Goal: Task Accomplishment & Management: Manage account settings

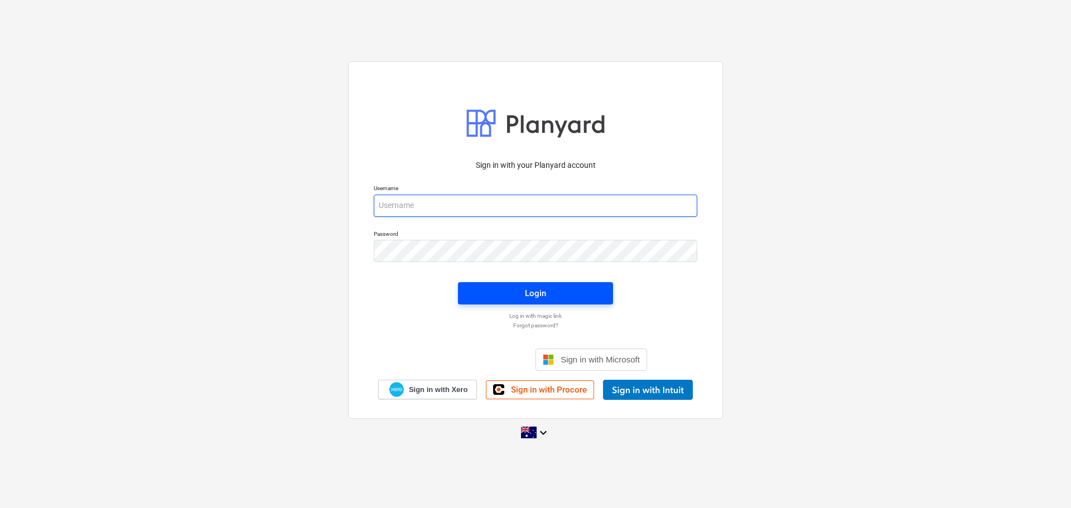
type input "[EMAIL_ADDRESS][DOMAIN_NAME]"
click at [527, 288] on div "Login" at bounding box center [535, 293] width 21 height 15
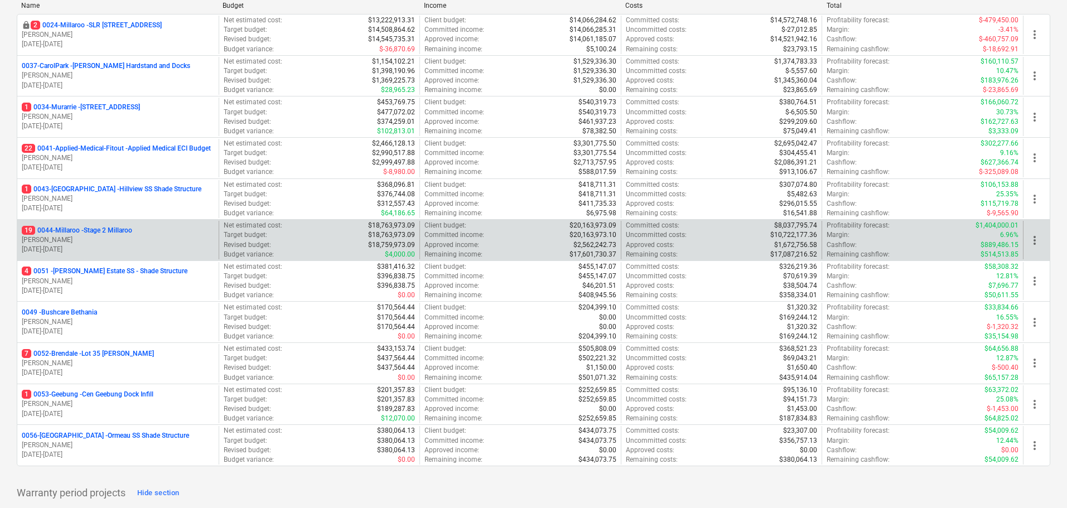
scroll to position [223, 0]
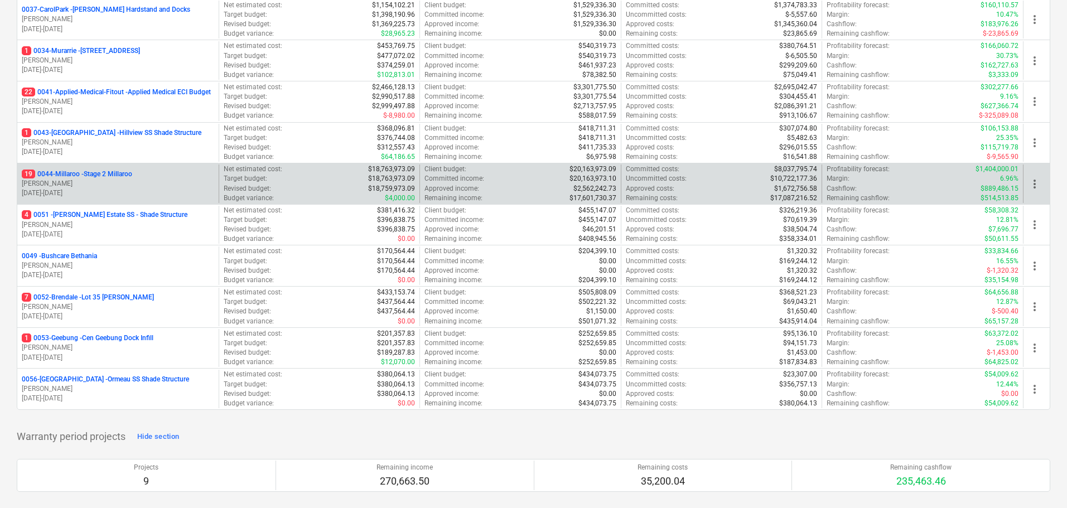
click at [118, 175] on p "19 0044-Millaroo - Stage 2 Millaroo" at bounding box center [77, 174] width 110 height 9
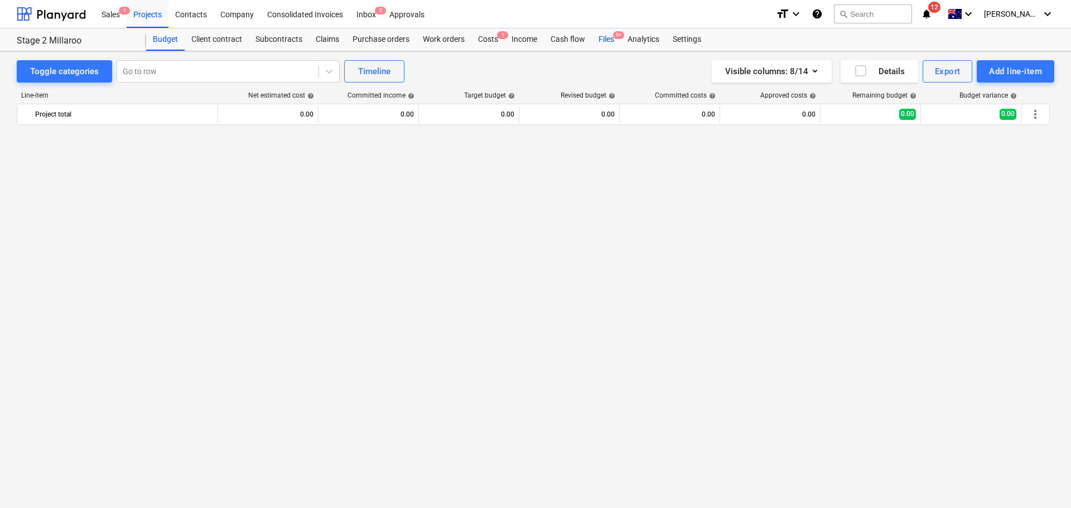
click at [607, 41] on div "Files 9+" at bounding box center [606, 39] width 29 height 22
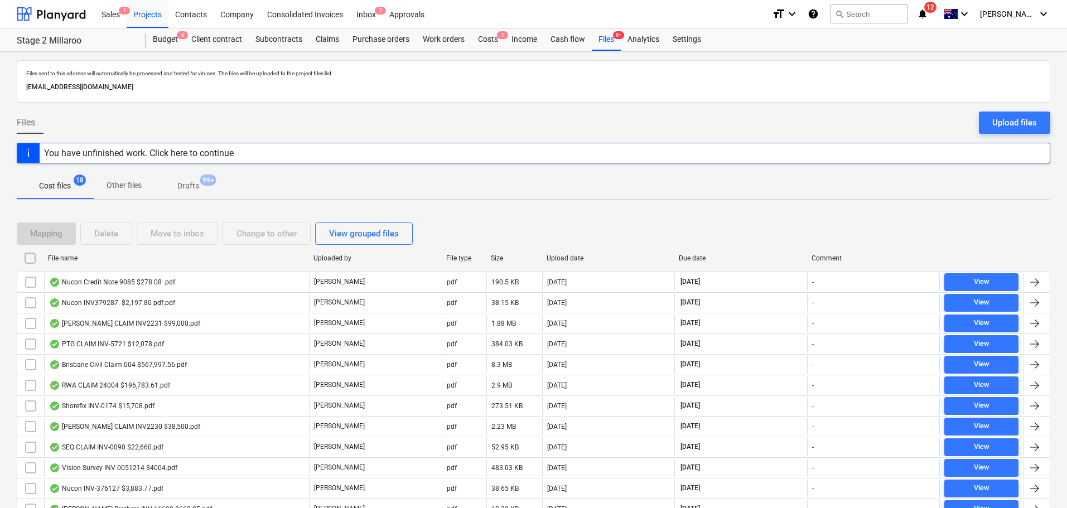
click at [69, 255] on div "File name" at bounding box center [176, 258] width 257 height 8
checkbox input "false"
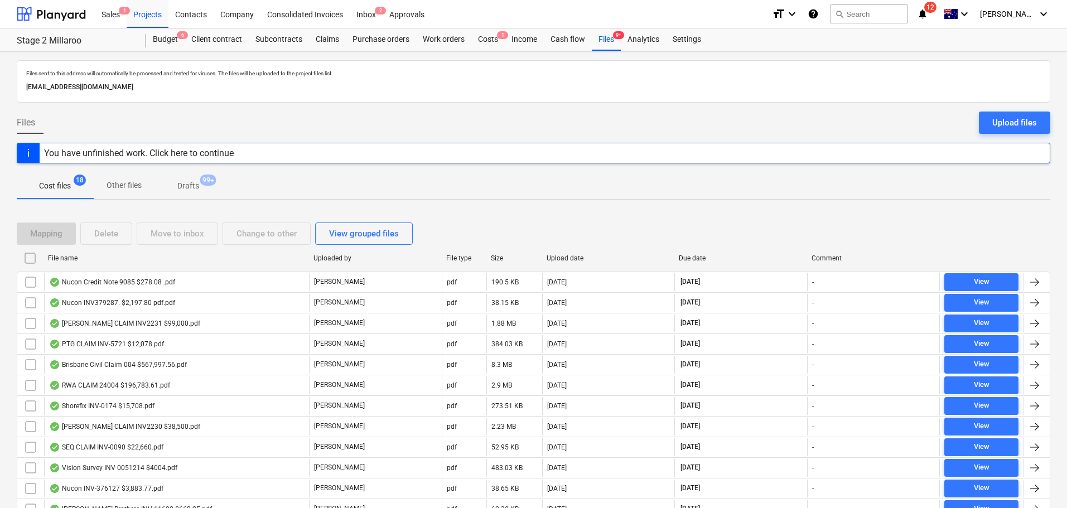
checkbox input "false"
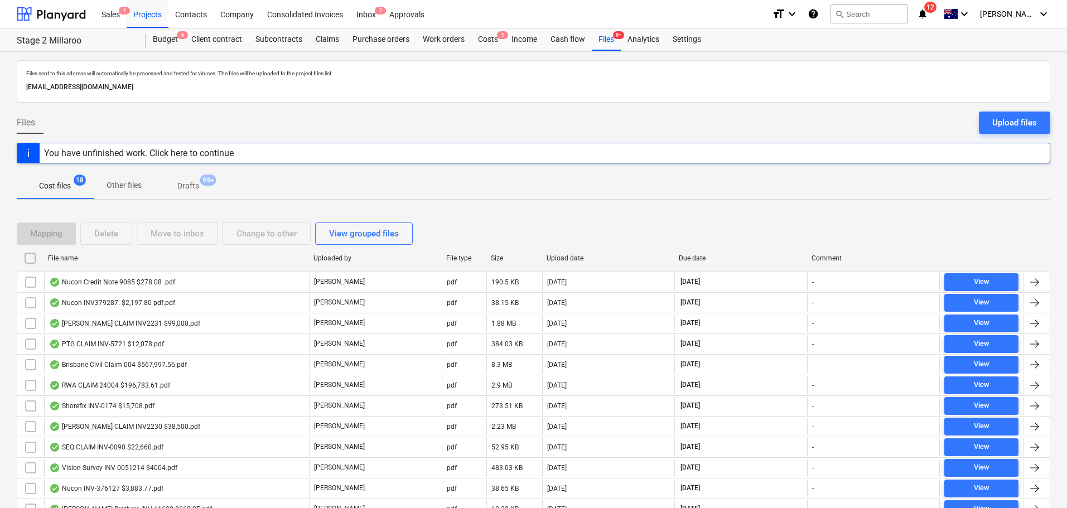
checkbox input "false"
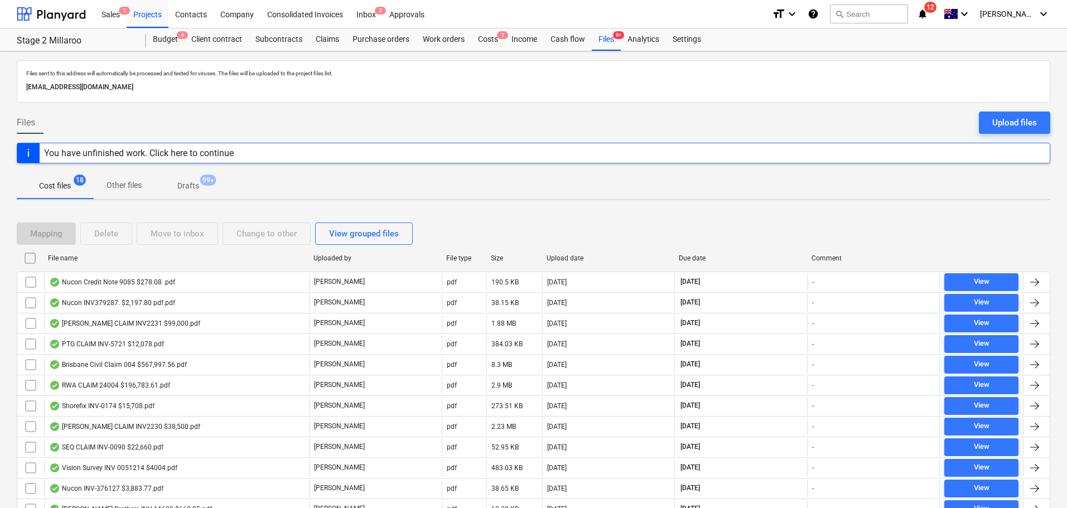
checkbox input "false"
click at [181, 181] on p "Drafts" at bounding box center [188, 186] width 22 height 12
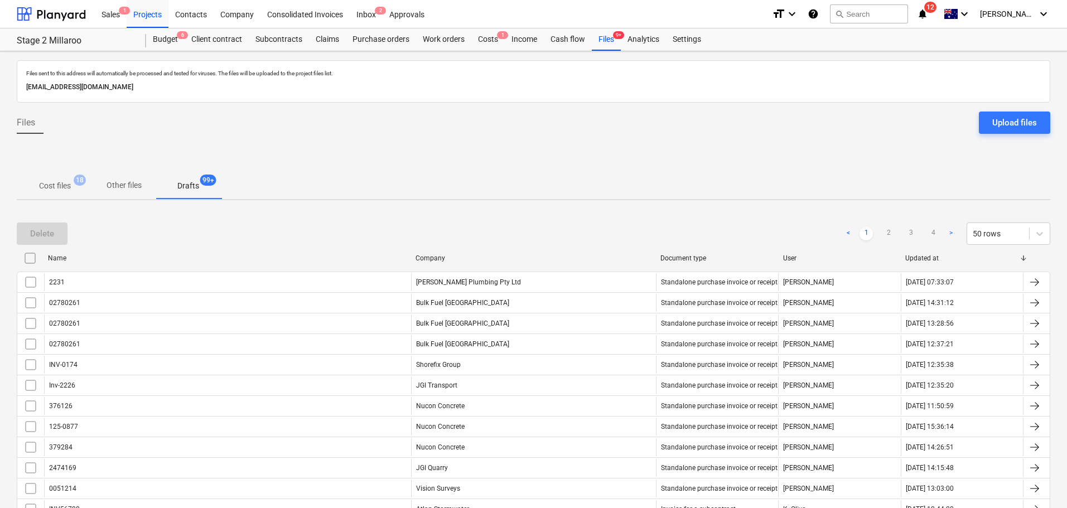
click at [49, 184] on p "Cost files" at bounding box center [55, 186] width 32 height 12
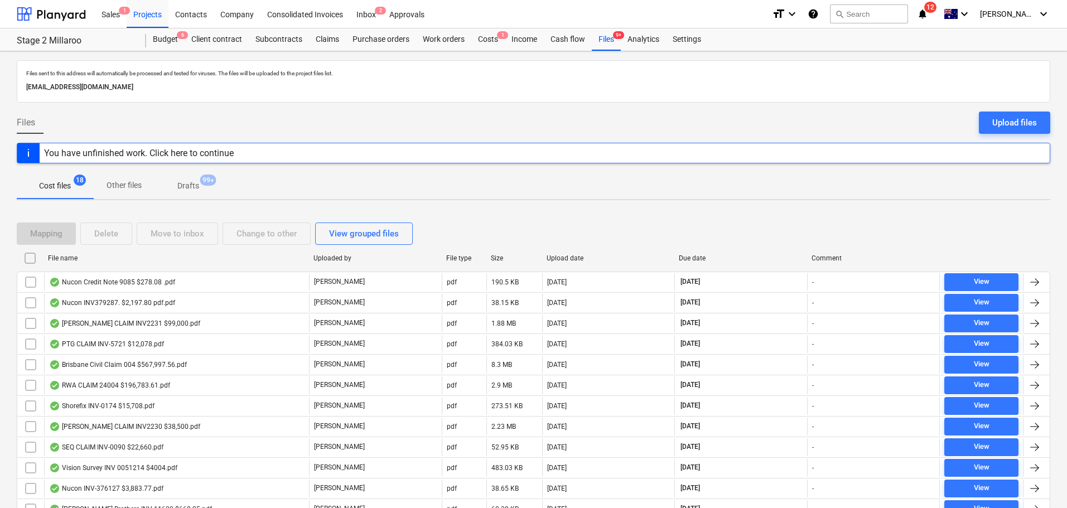
click at [76, 260] on div "File name" at bounding box center [176, 258] width 257 height 8
checkbox input "false"
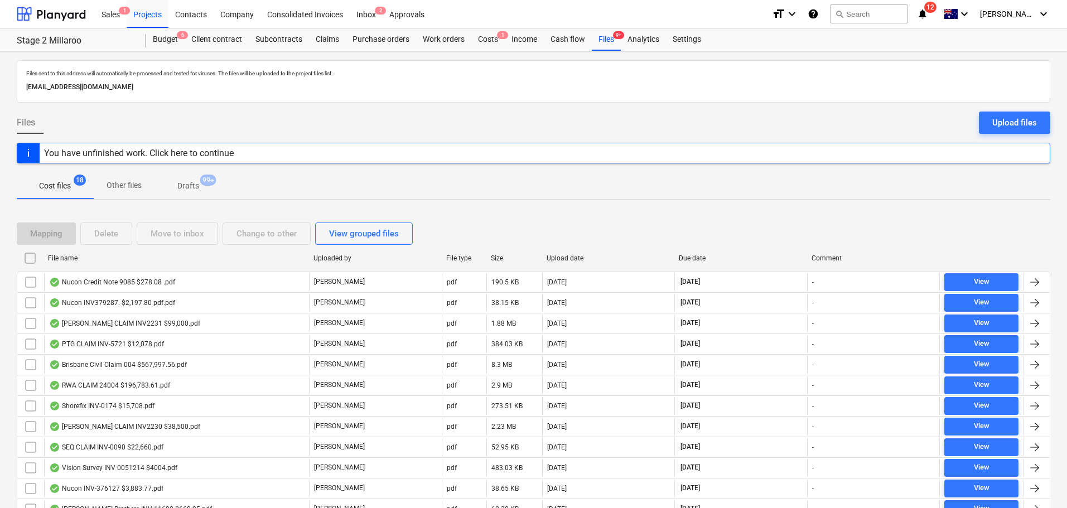
checkbox input "false"
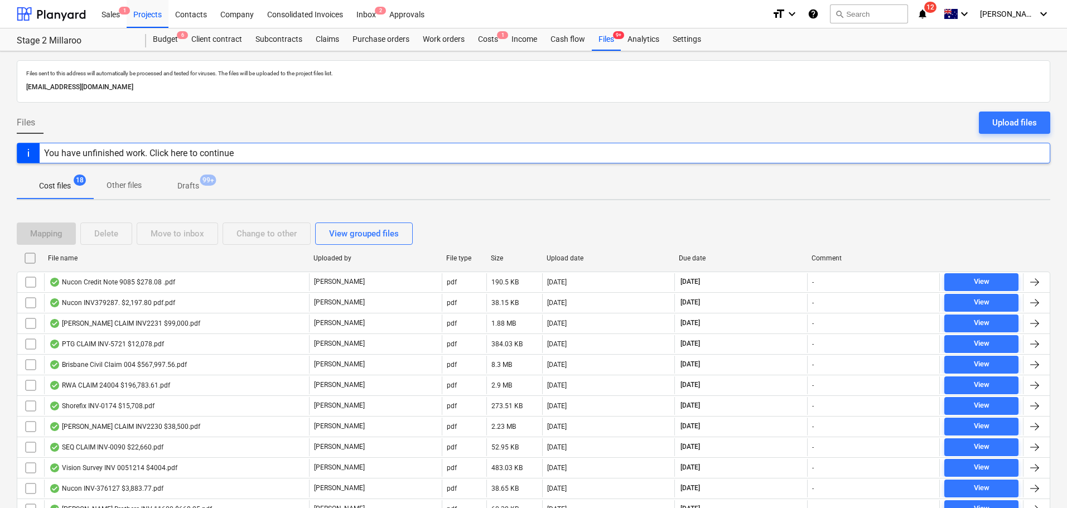
checkbox input "false"
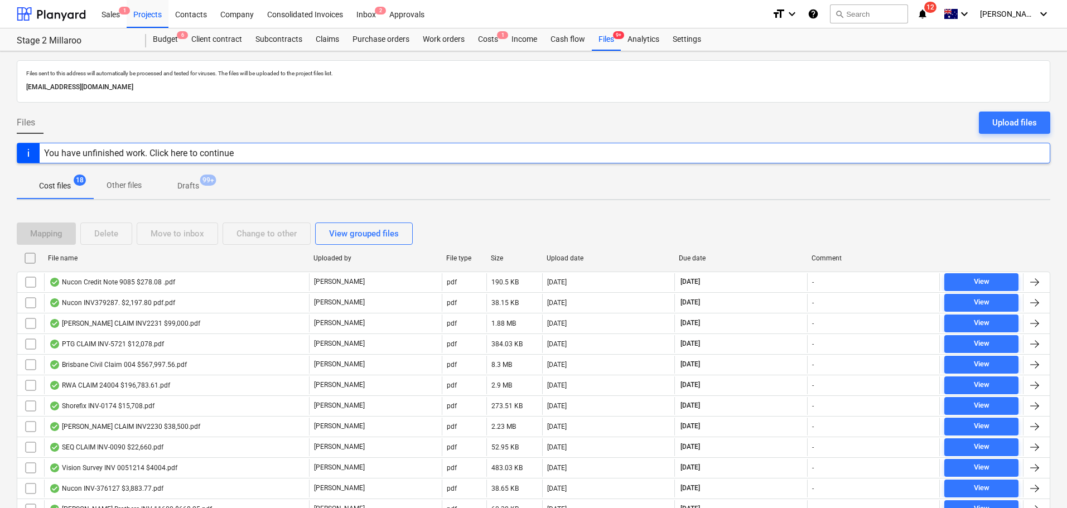
checkbox input "false"
click at [284, 36] on div "Subcontracts" at bounding box center [279, 39] width 60 height 22
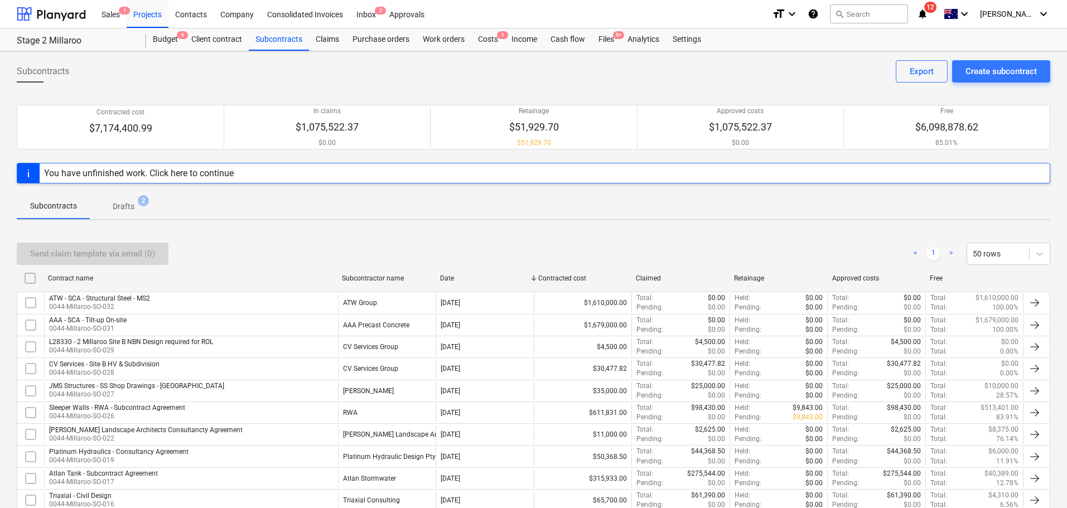
click at [118, 209] on p "Drafts" at bounding box center [124, 207] width 22 height 12
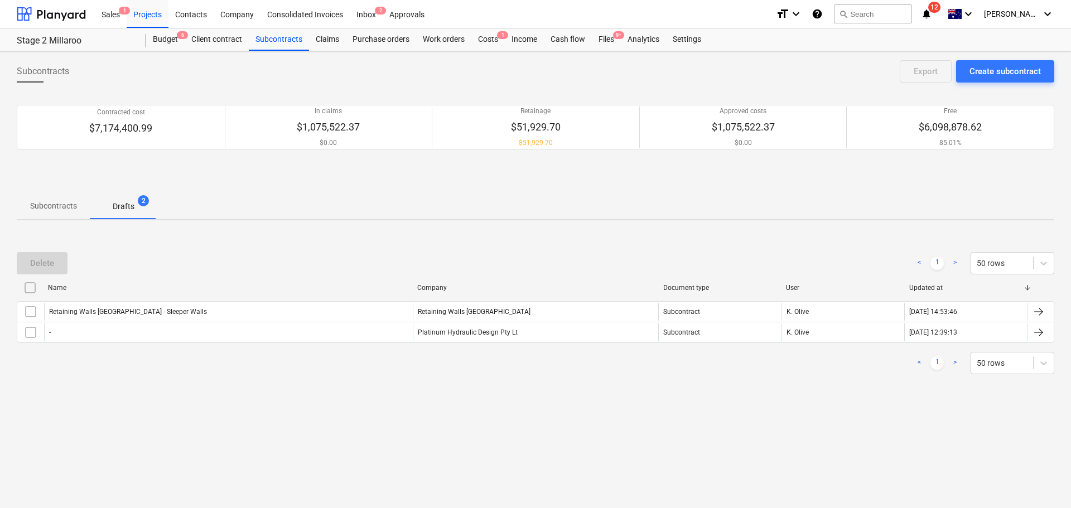
click at [57, 212] on span "Subcontracts" at bounding box center [54, 206] width 74 height 18
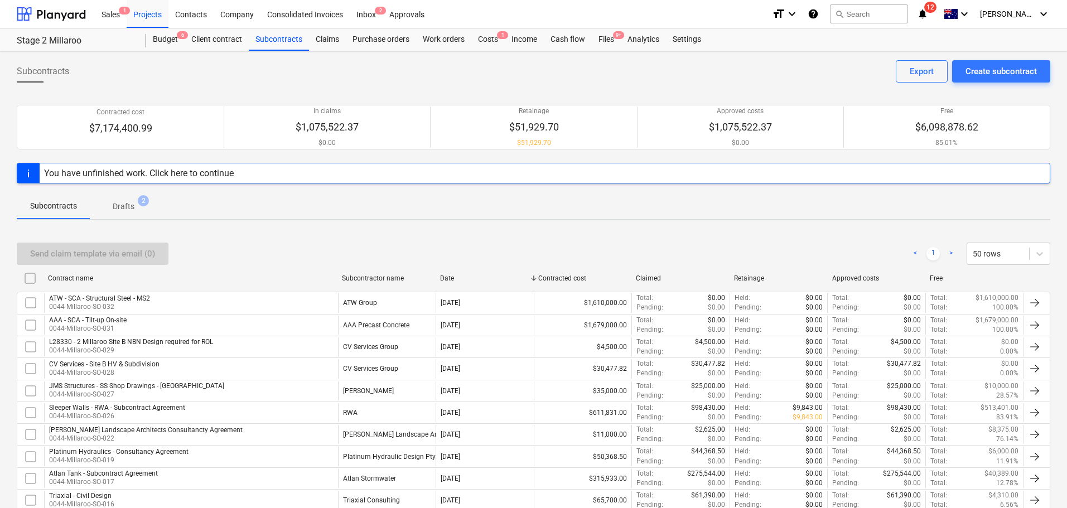
click at [83, 279] on div "Contract name" at bounding box center [190, 278] width 285 height 8
checkbox input "false"
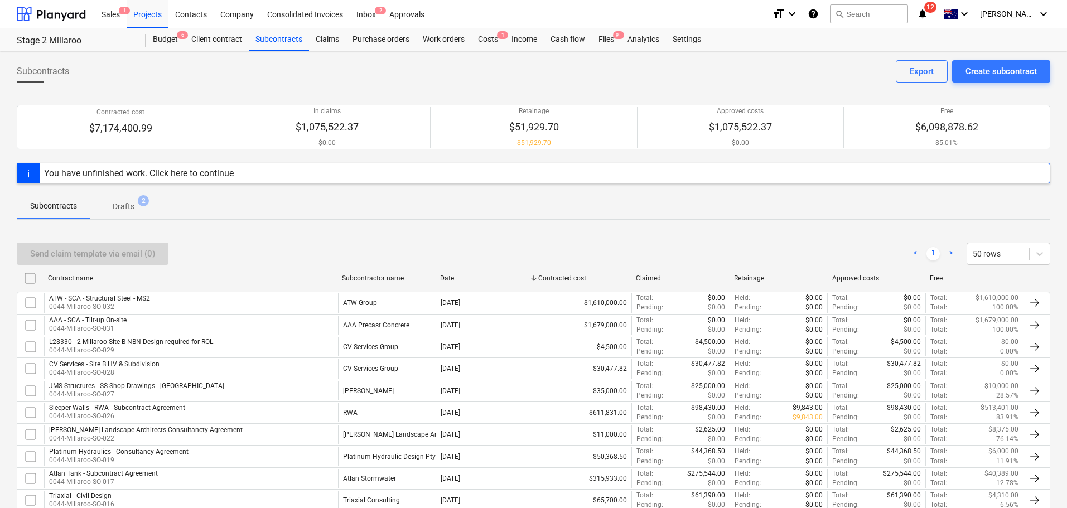
checkbox input "false"
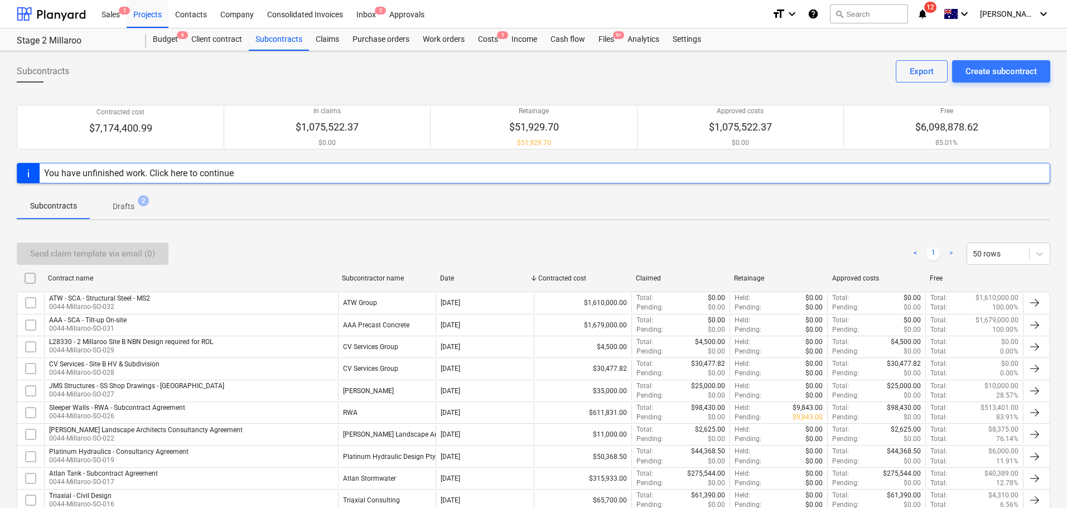
checkbox input "false"
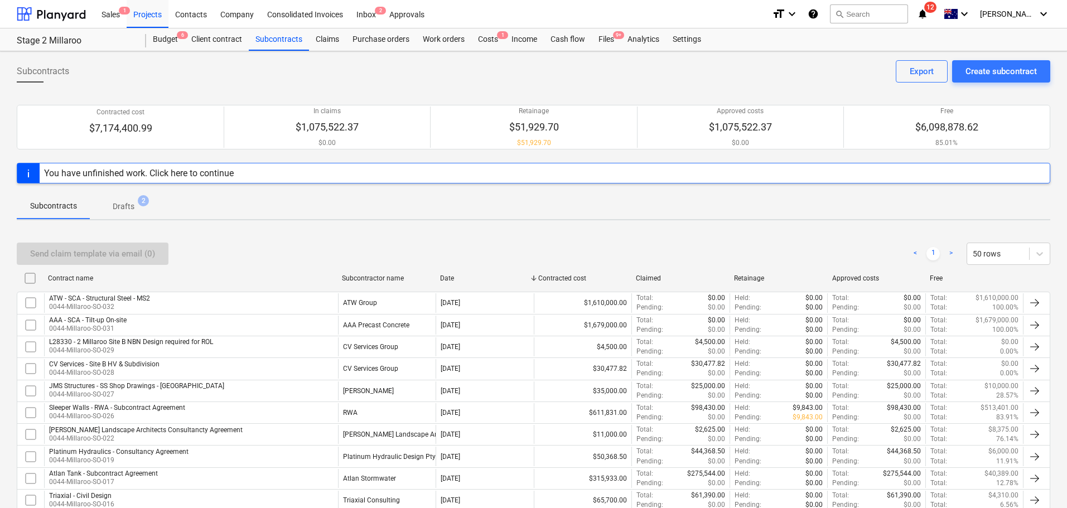
checkbox input "false"
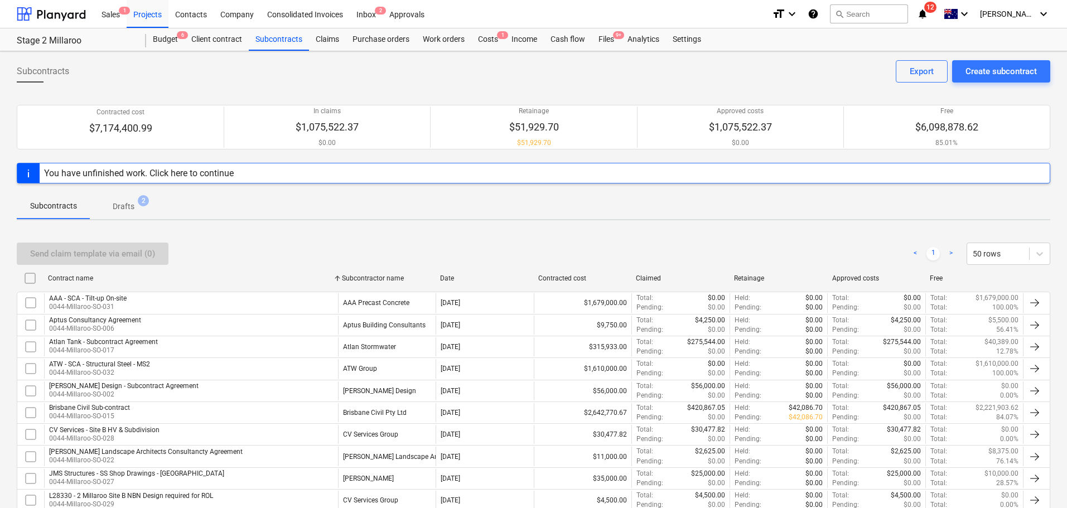
click at [425, 225] on div "Subcontracts Create subcontract Export Contracted cost $7,174,400.99 In claims …" at bounding box center [533, 367] width 1067 height 633
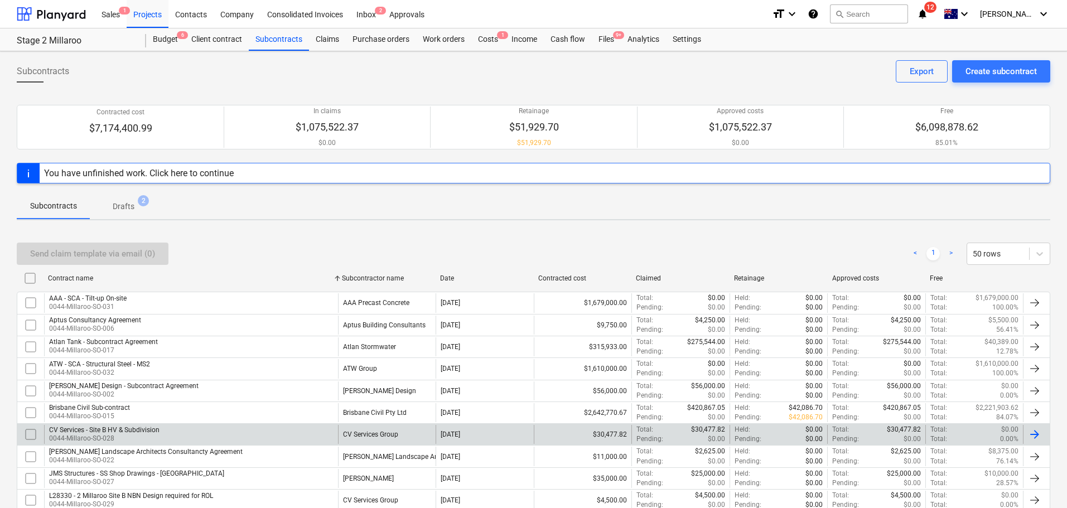
click at [152, 431] on div "CV Services - Site B HV & Subdivision" at bounding box center [104, 430] width 110 height 8
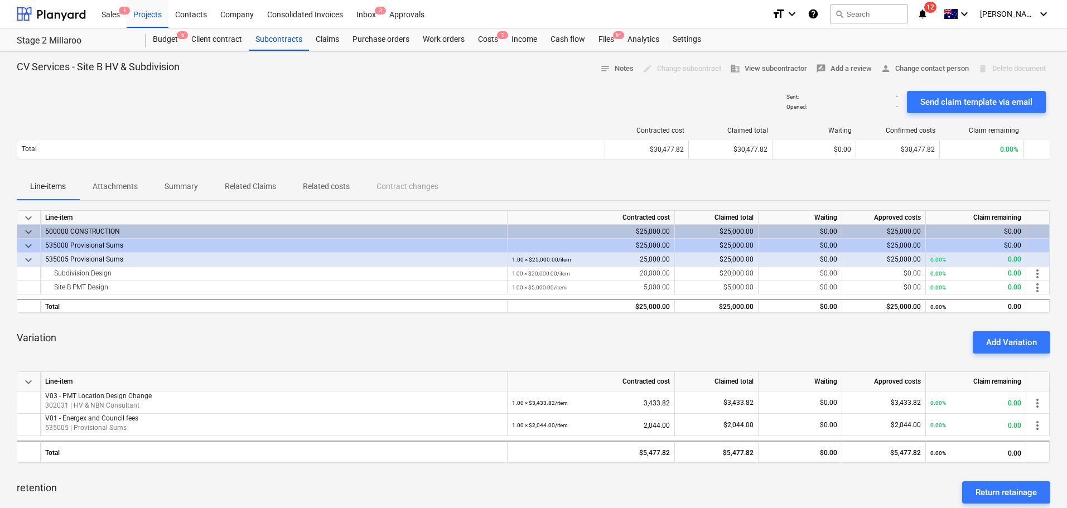
click at [128, 184] on p "Attachments" at bounding box center [115, 187] width 45 height 12
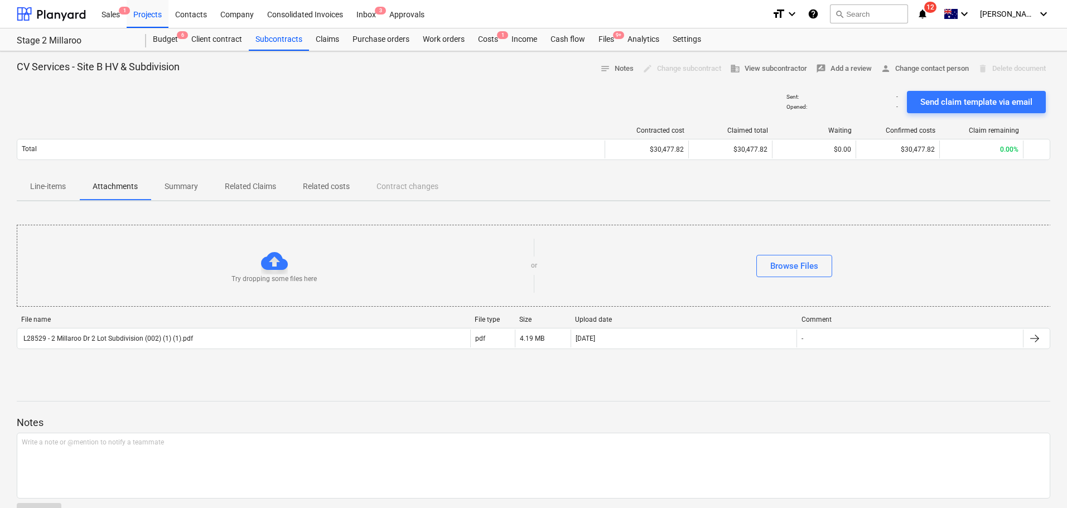
click at [36, 189] on p "Line-items" at bounding box center [48, 187] width 36 height 12
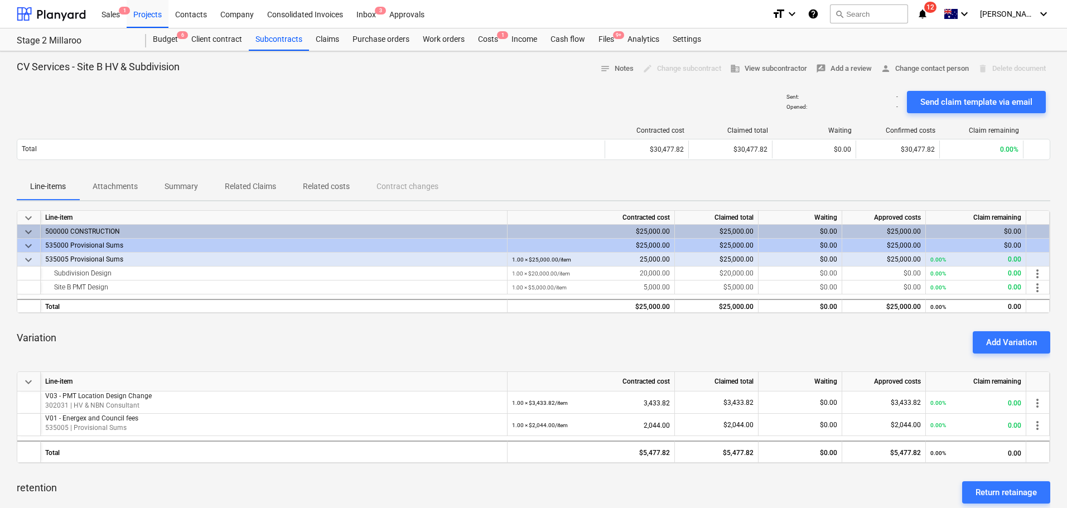
drag, startPoint x: 262, startPoint y: 188, endPoint x: 271, endPoint y: 197, distance: 12.6
click at [262, 188] on p "Related Claims" at bounding box center [250, 187] width 51 height 12
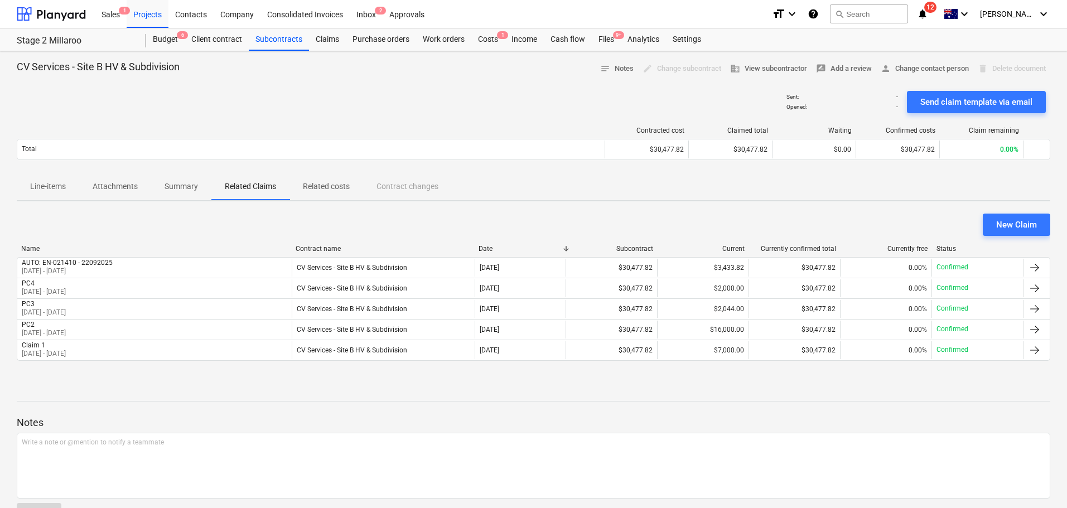
click at [320, 192] on p "Related costs" at bounding box center [326, 187] width 47 height 12
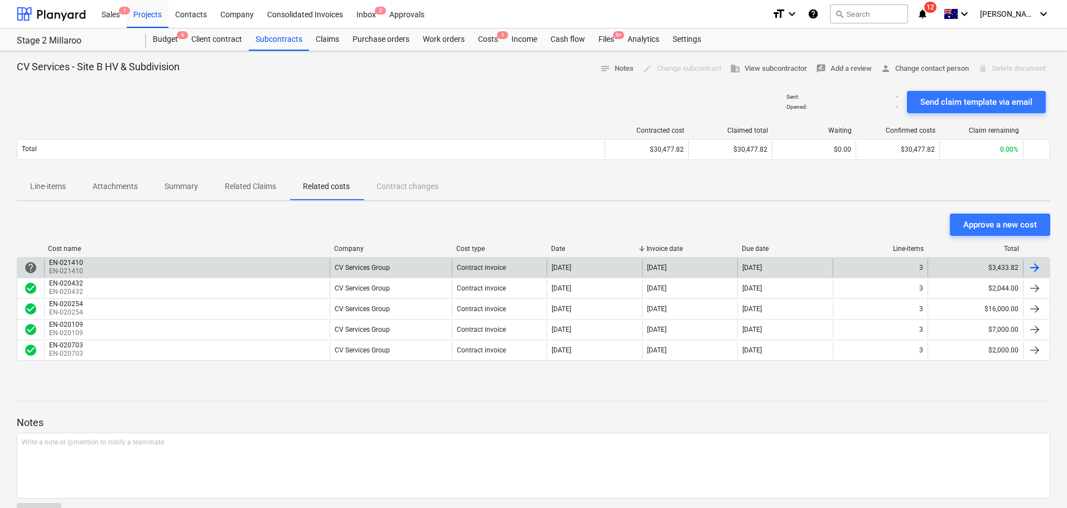
click at [81, 272] on p "EN-021410" at bounding box center [67, 271] width 36 height 9
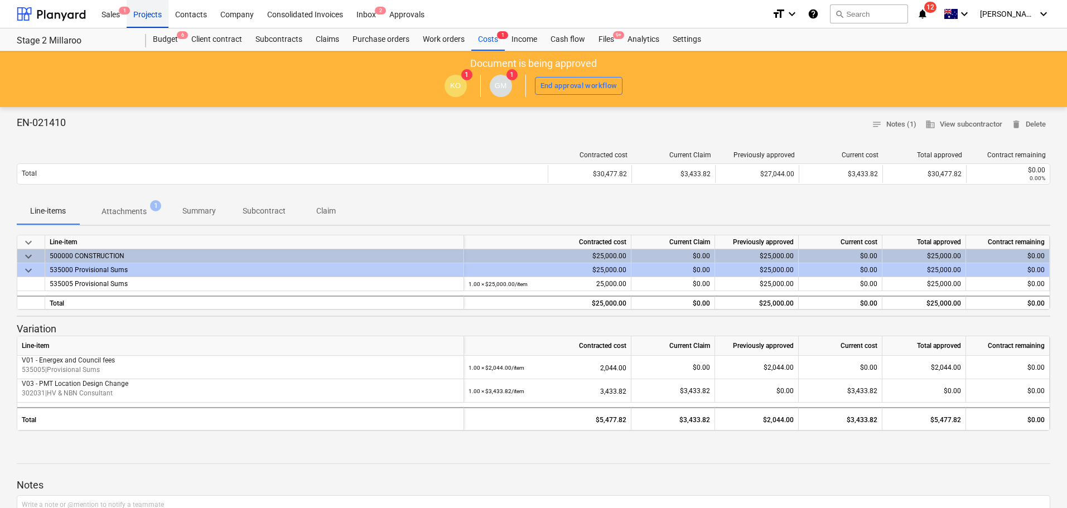
click at [146, 15] on div "Projects" at bounding box center [148, 13] width 42 height 28
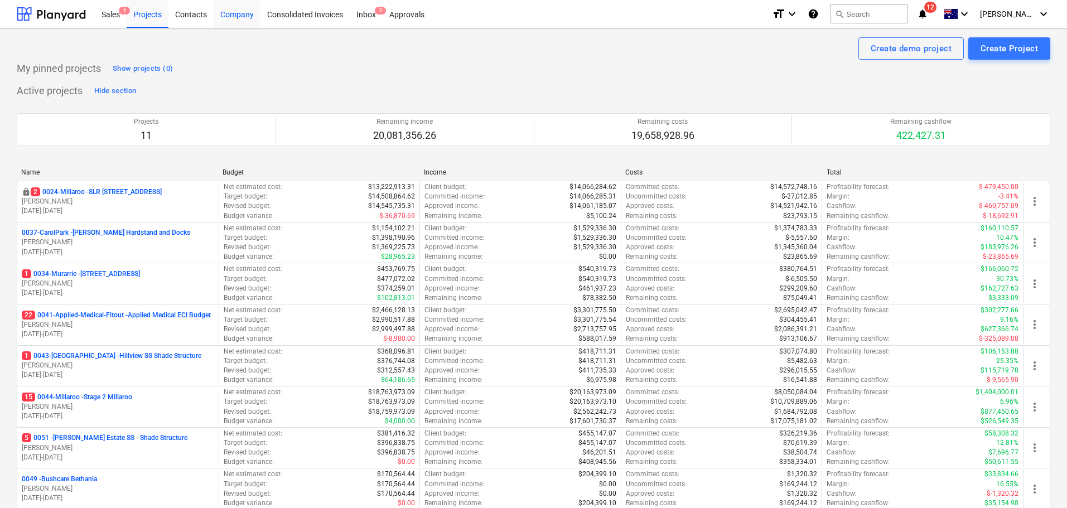
click at [254, 16] on div "Company" at bounding box center [237, 13] width 47 height 28
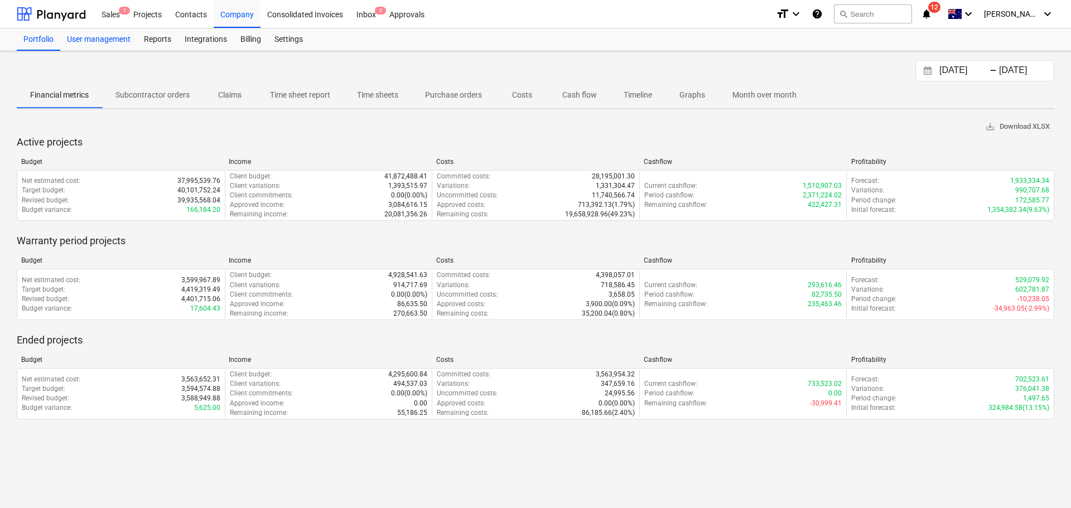
click at [93, 45] on div "User management" at bounding box center [98, 39] width 77 height 22
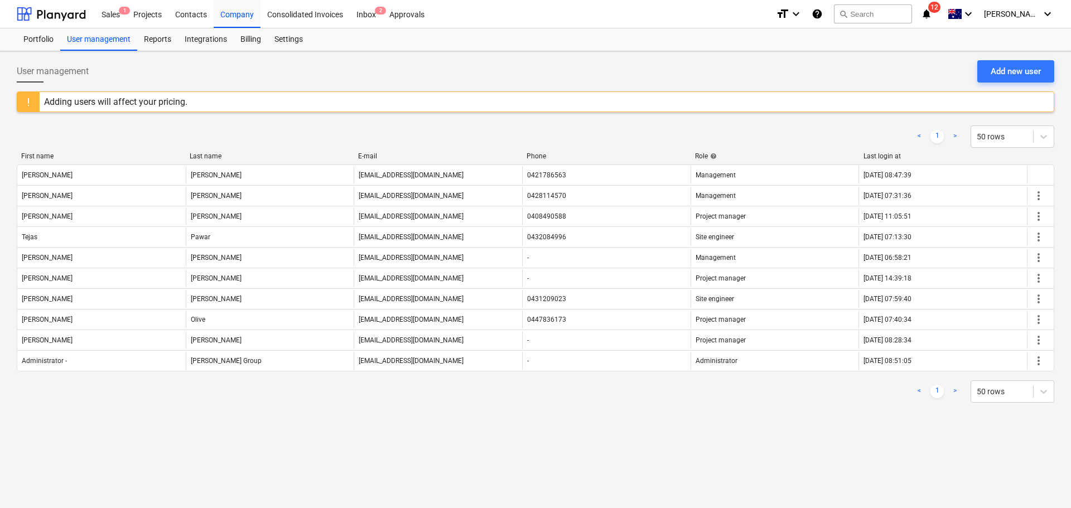
drag, startPoint x: 151, startPoint y: 16, endPoint x: 184, endPoint y: 187, distance: 174.8
click at [151, 16] on div "Projects" at bounding box center [148, 13] width 42 height 28
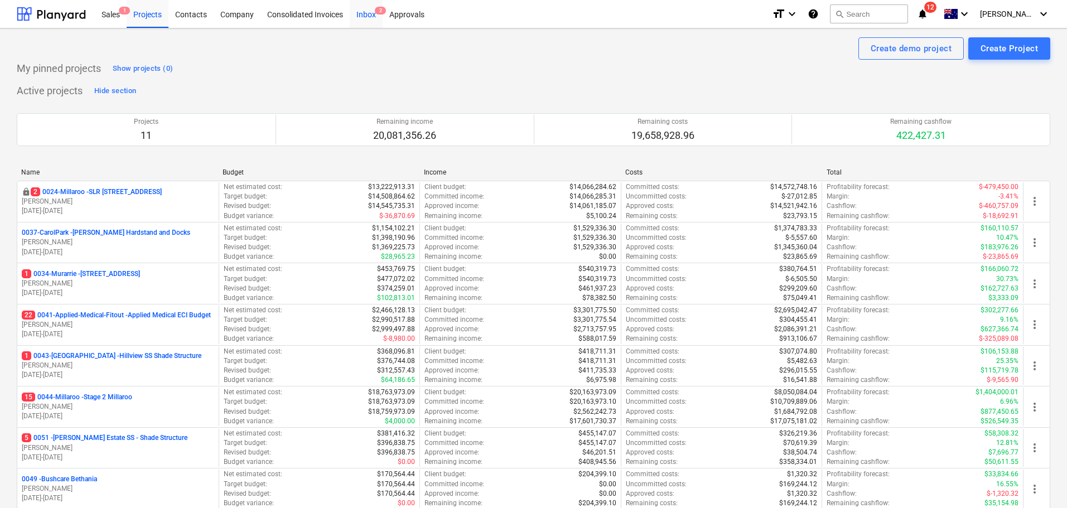
click at [363, 16] on div "Inbox 2" at bounding box center [366, 13] width 33 height 28
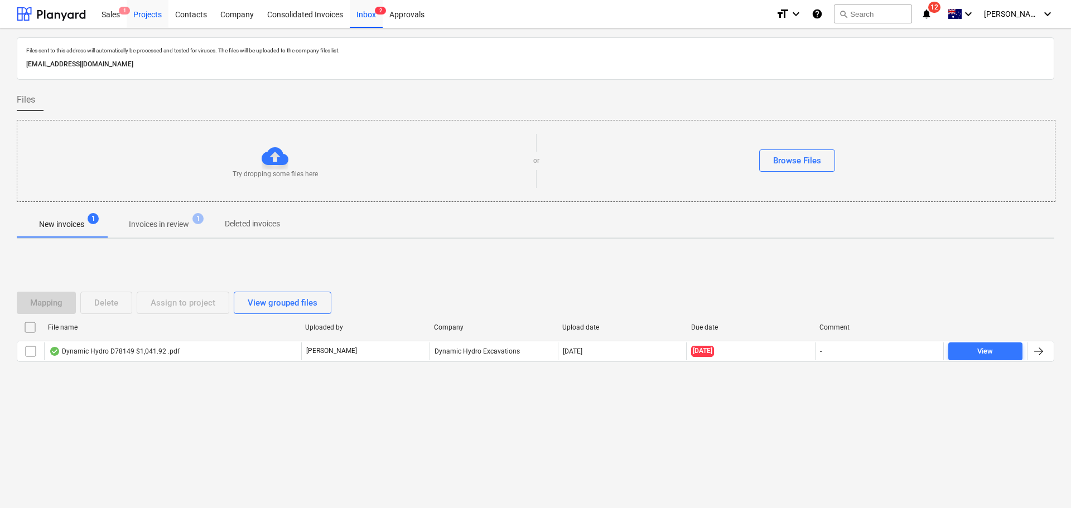
click at [152, 16] on div "Projects" at bounding box center [148, 13] width 42 height 28
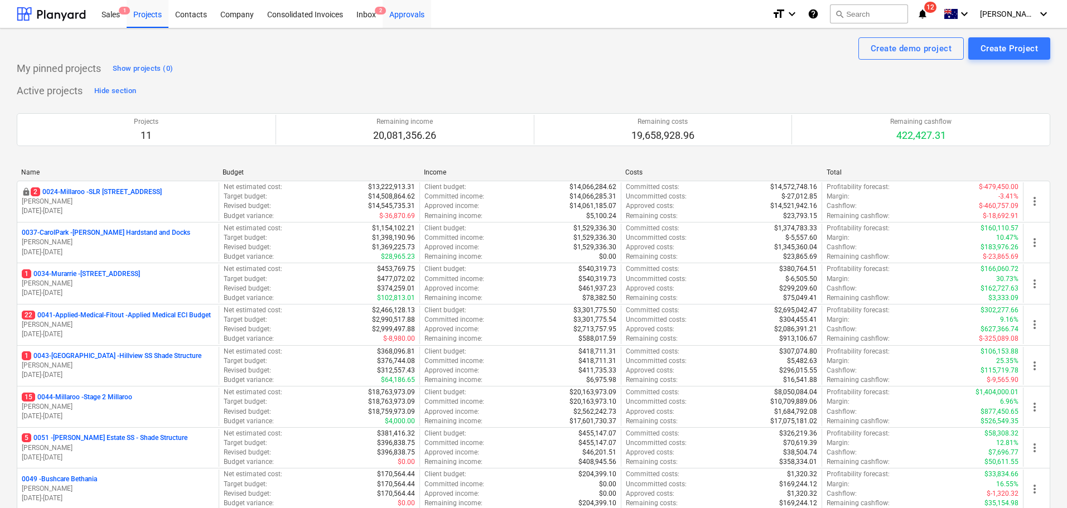
click at [422, 9] on div "Approvals" at bounding box center [407, 13] width 49 height 28
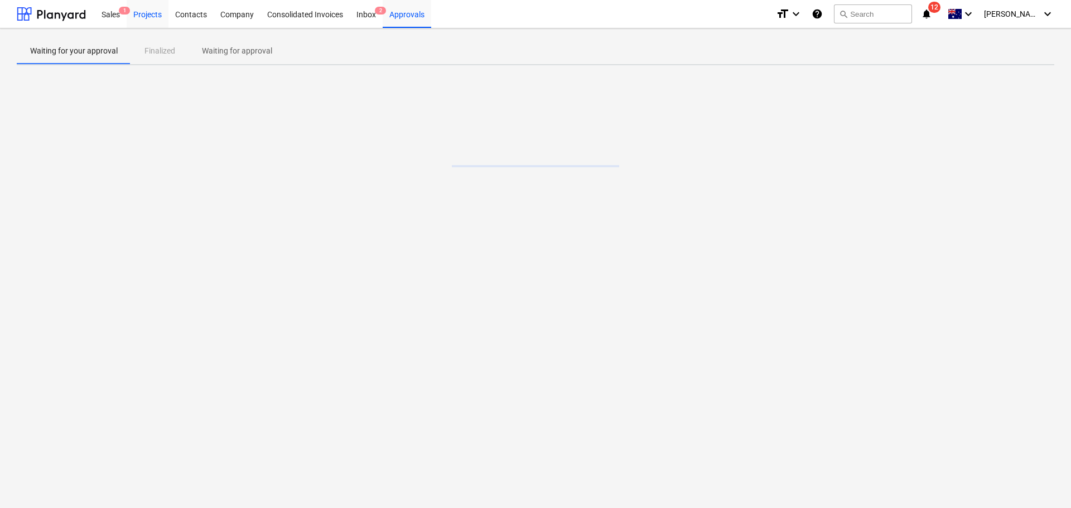
click at [155, 16] on div "Projects" at bounding box center [148, 13] width 42 height 28
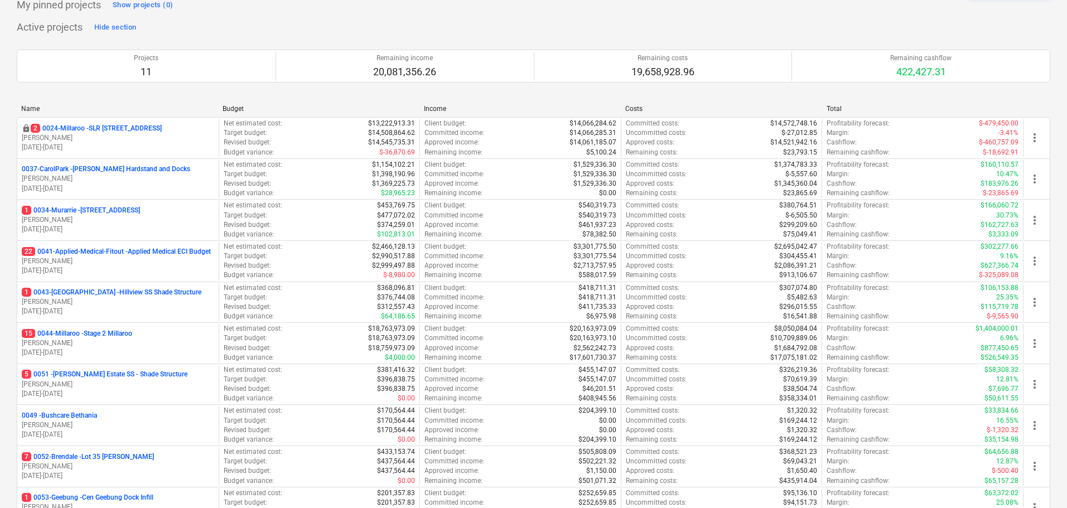
scroll to position [223, 0]
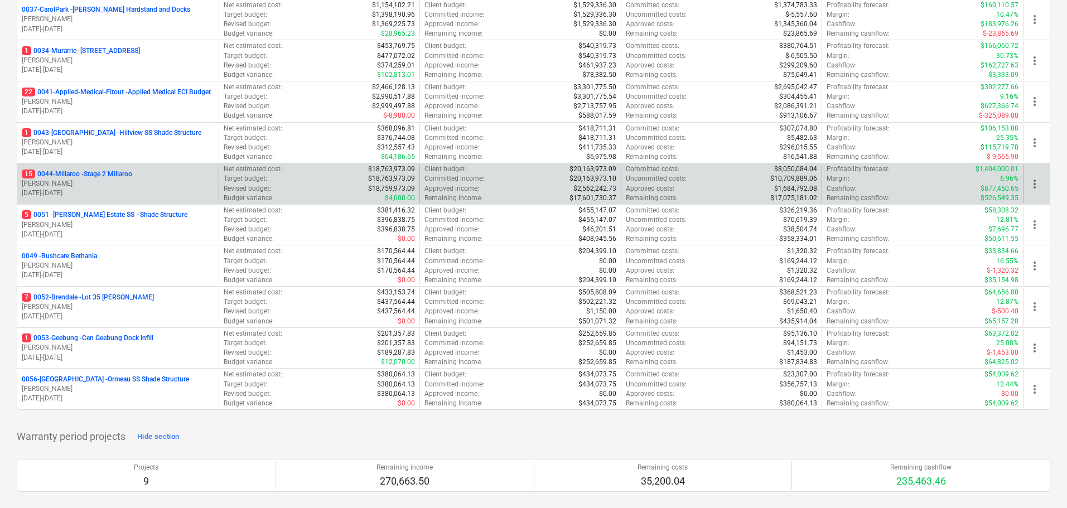
click at [117, 172] on p "15 0044-Millaroo - Stage 2 Millaroo" at bounding box center [77, 174] width 110 height 9
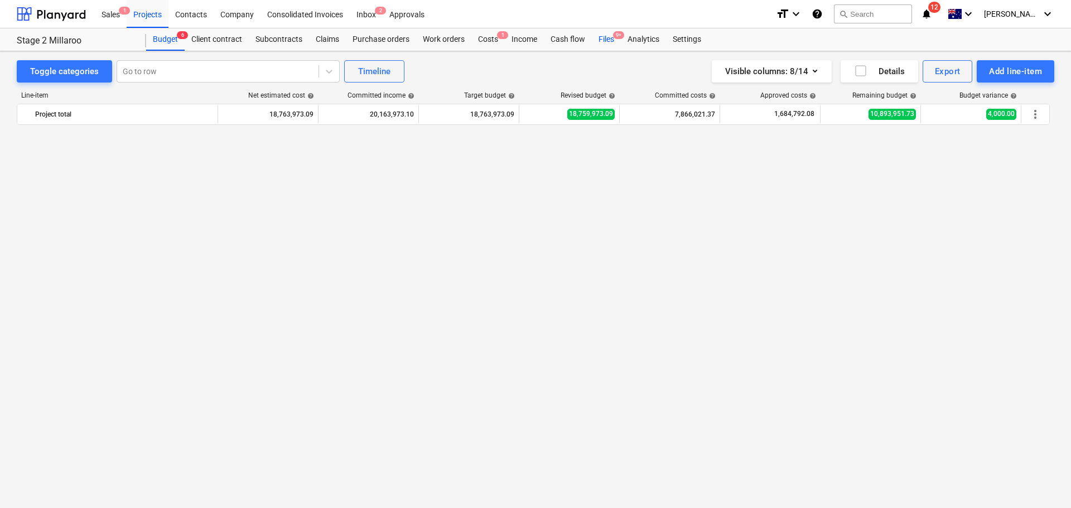
click at [612, 37] on div "Files 9+" at bounding box center [606, 39] width 29 height 22
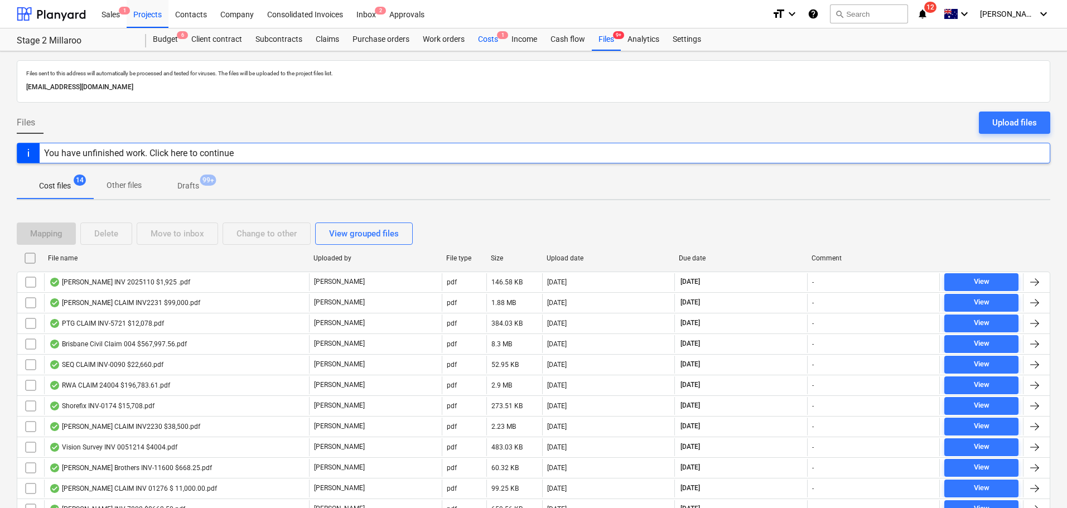
drag, startPoint x: 493, startPoint y: 41, endPoint x: 485, endPoint y: 47, distance: 10.4
click at [493, 41] on div "Costs 1" at bounding box center [487, 39] width 33 height 22
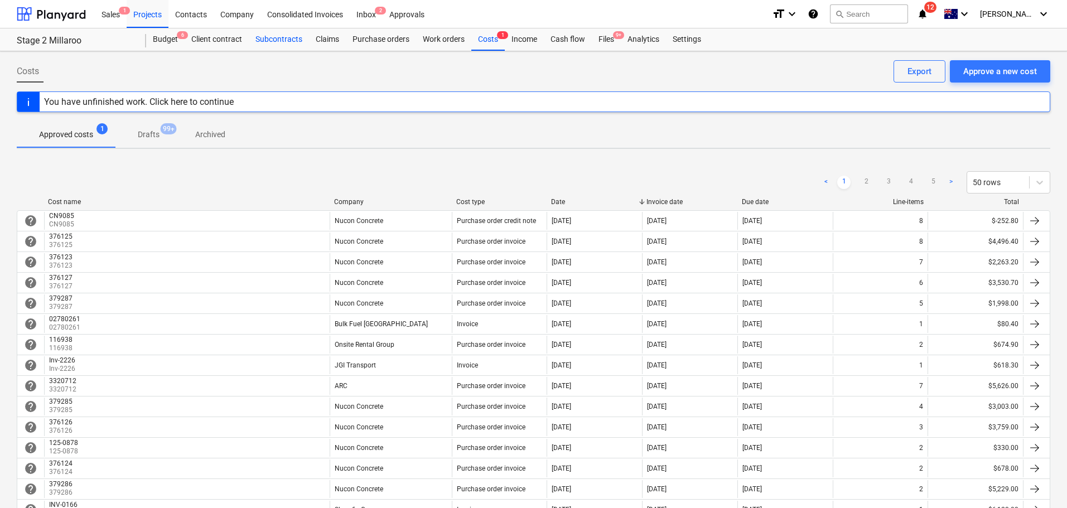
click at [278, 41] on div "Subcontracts" at bounding box center [279, 39] width 60 height 22
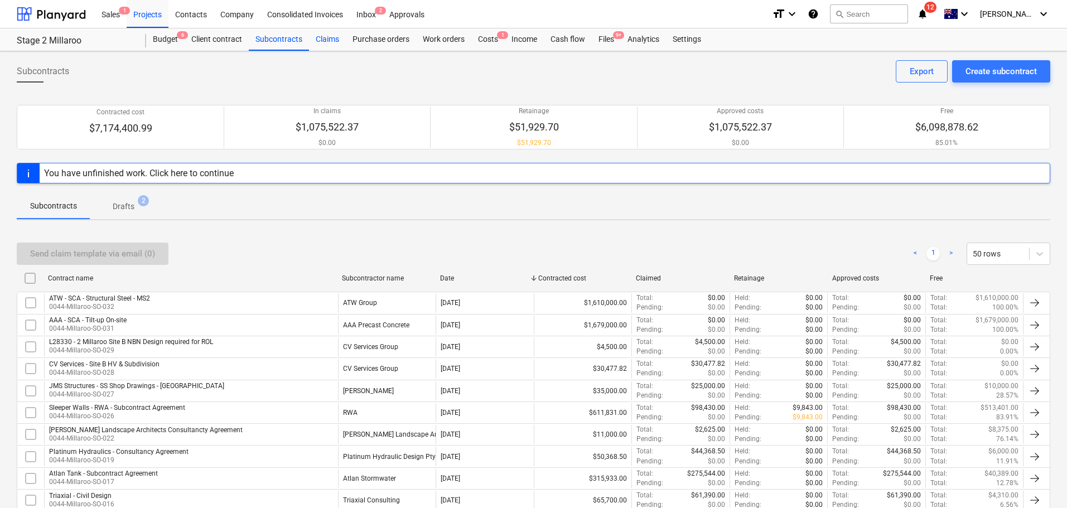
click at [322, 38] on div "Claims" at bounding box center [327, 39] width 37 height 22
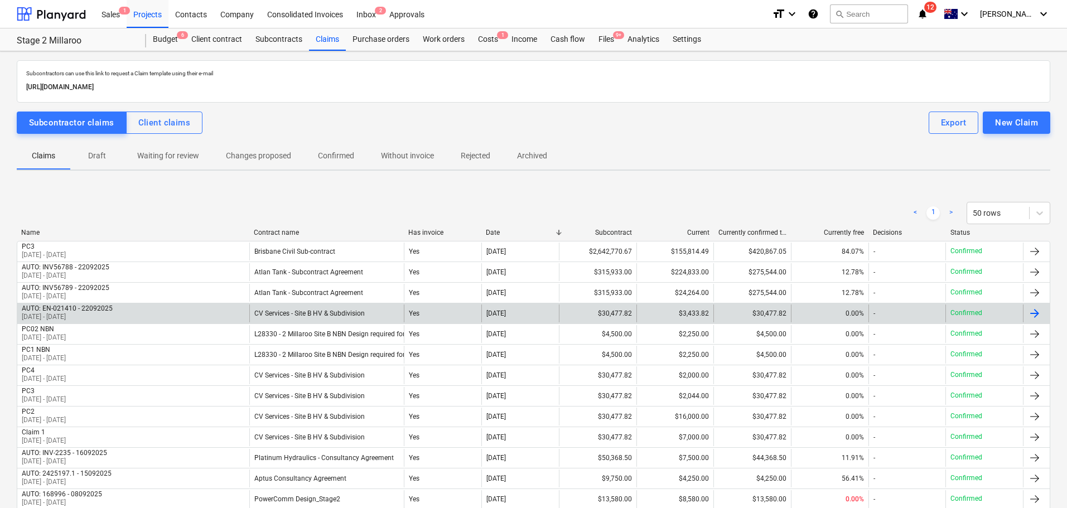
click at [292, 319] on div "CV Services - Site B HV & Subdivision" at bounding box center [326, 314] width 155 height 18
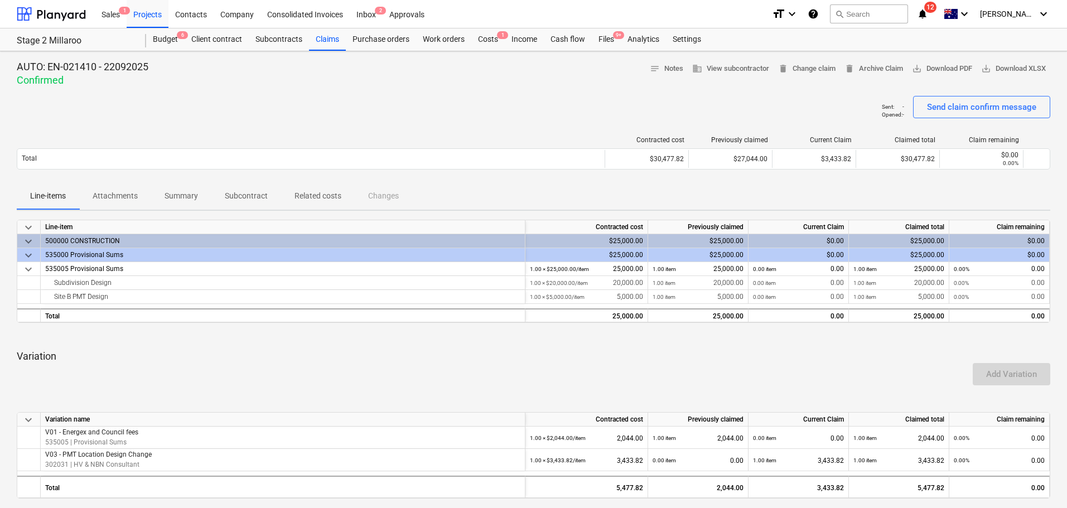
click at [317, 192] on p "Related costs" at bounding box center [318, 196] width 47 height 12
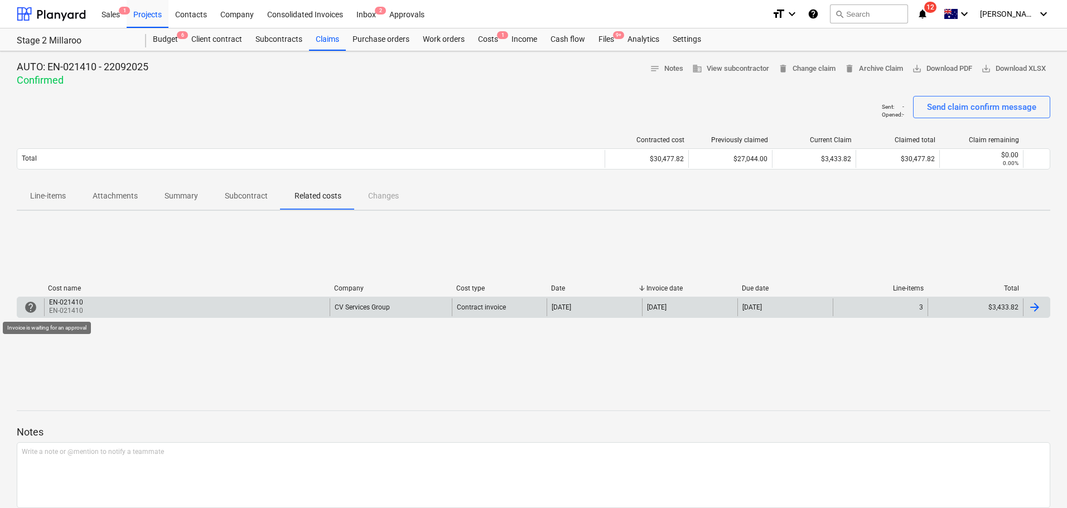
click at [30, 308] on span "help" at bounding box center [30, 307] width 13 height 13
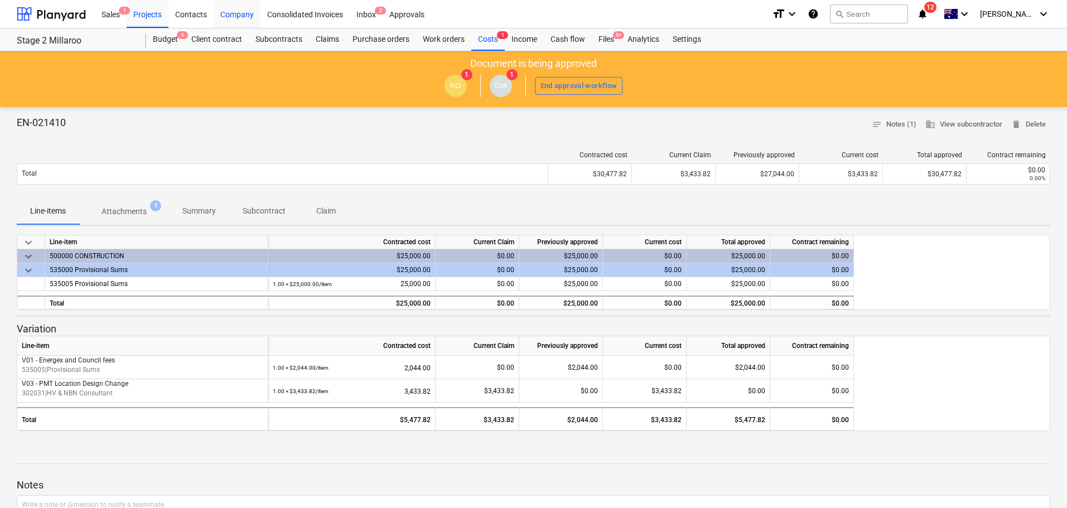
click at [235, 20] on div "Company" at bounding box center [237, 13] width 47 height 28
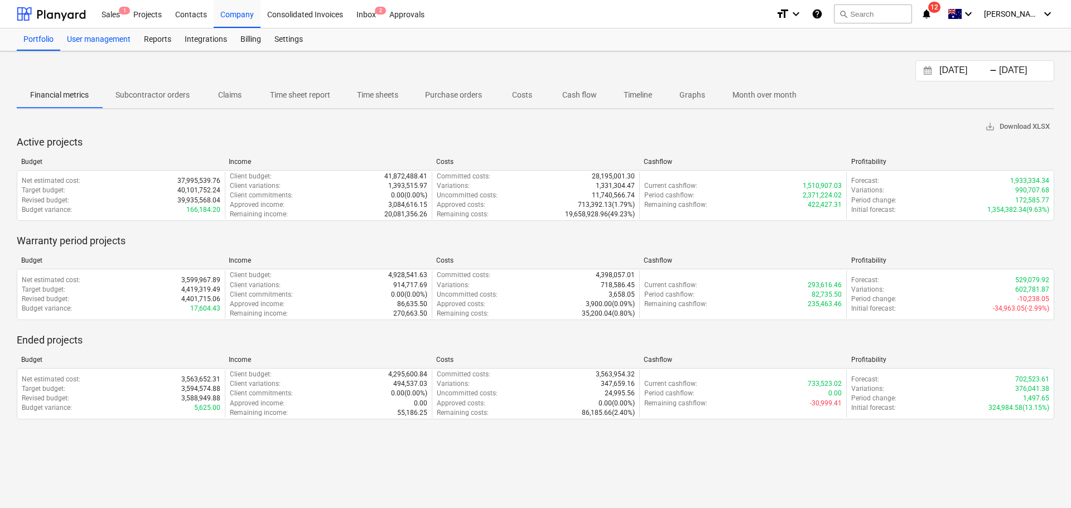
click at [84, 28] on div "User management" at bounding box center [98, 39] width 77 height 22
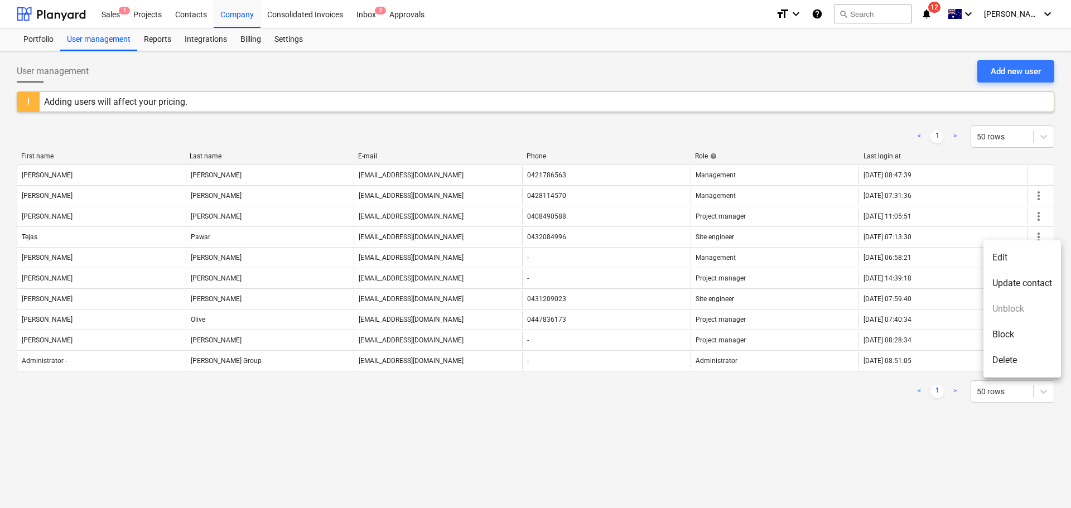
click at [745, 462] on div at bounding box center [535, 254] width 1071 height 508
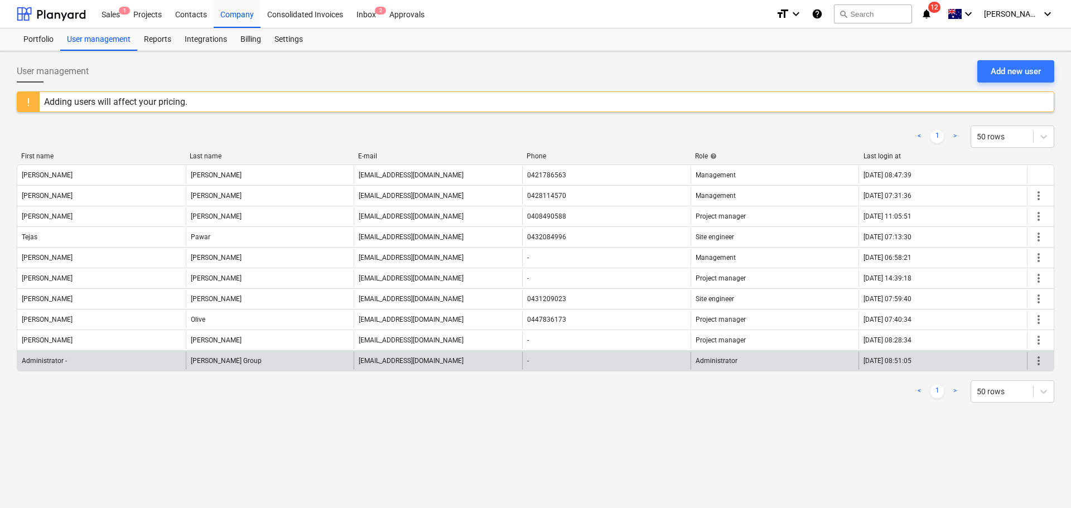
click at [1036, 363] on span "more_vert" at bounding box center [1038, 360] width 13 height 13
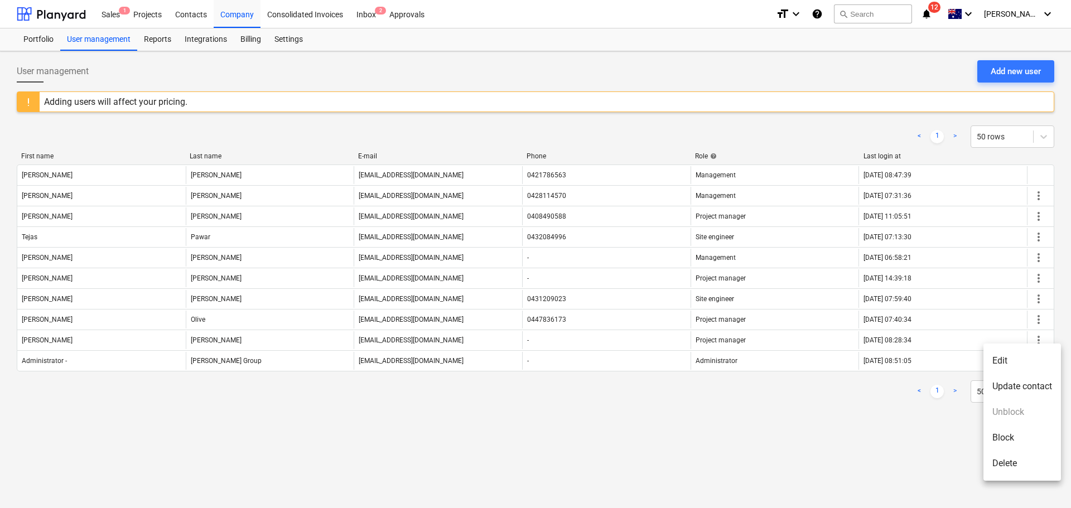
click at [780, 436] on div at bounding box center [535, 254] width 1071 height 508
